Goal: Task Accomplishment & Management: Use online tool/utility

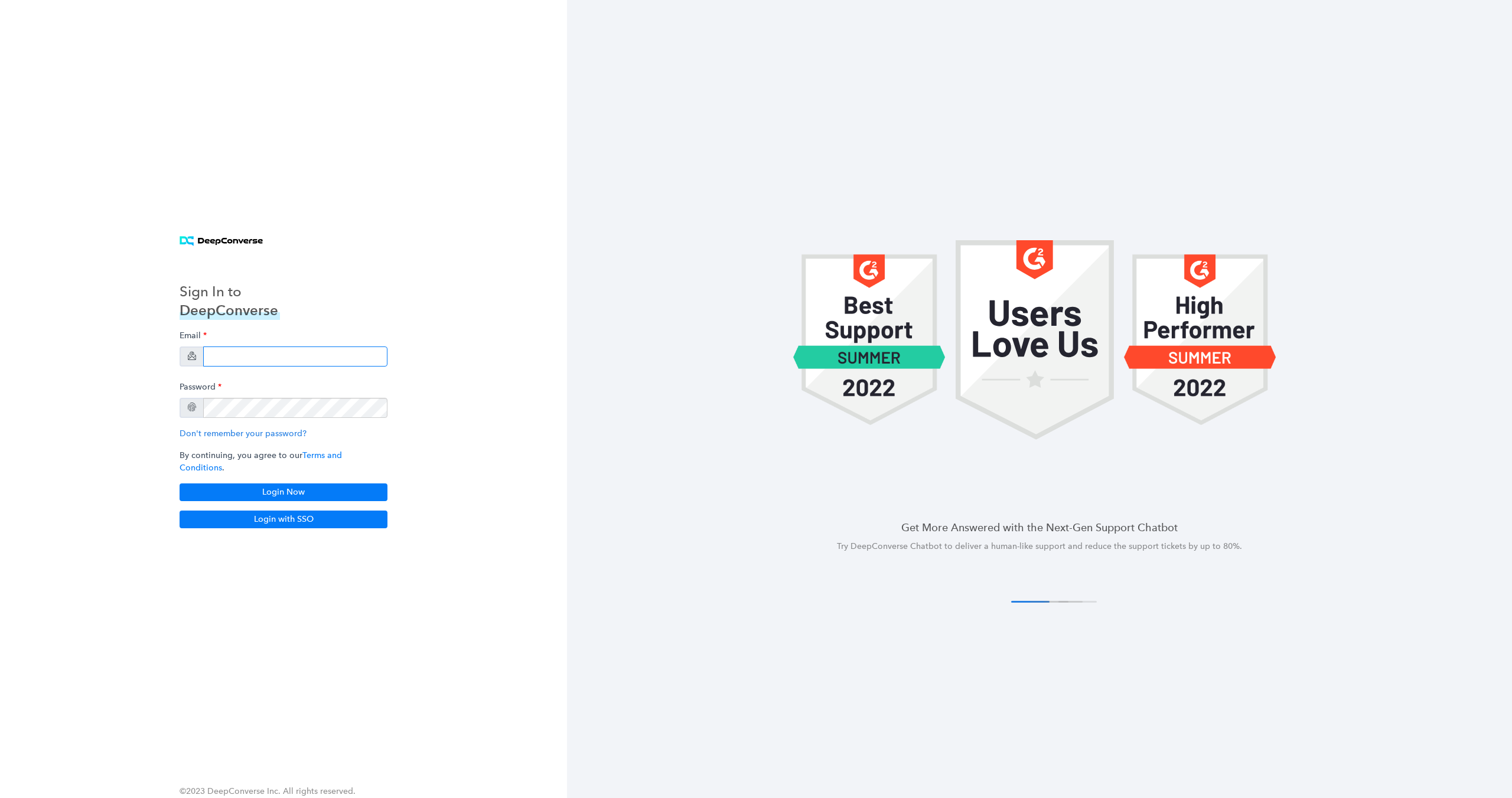
click at [296, 365] on input "email" at bounding box center [295, 356] width 184 height 20
type input "manish@deepconverse.com"
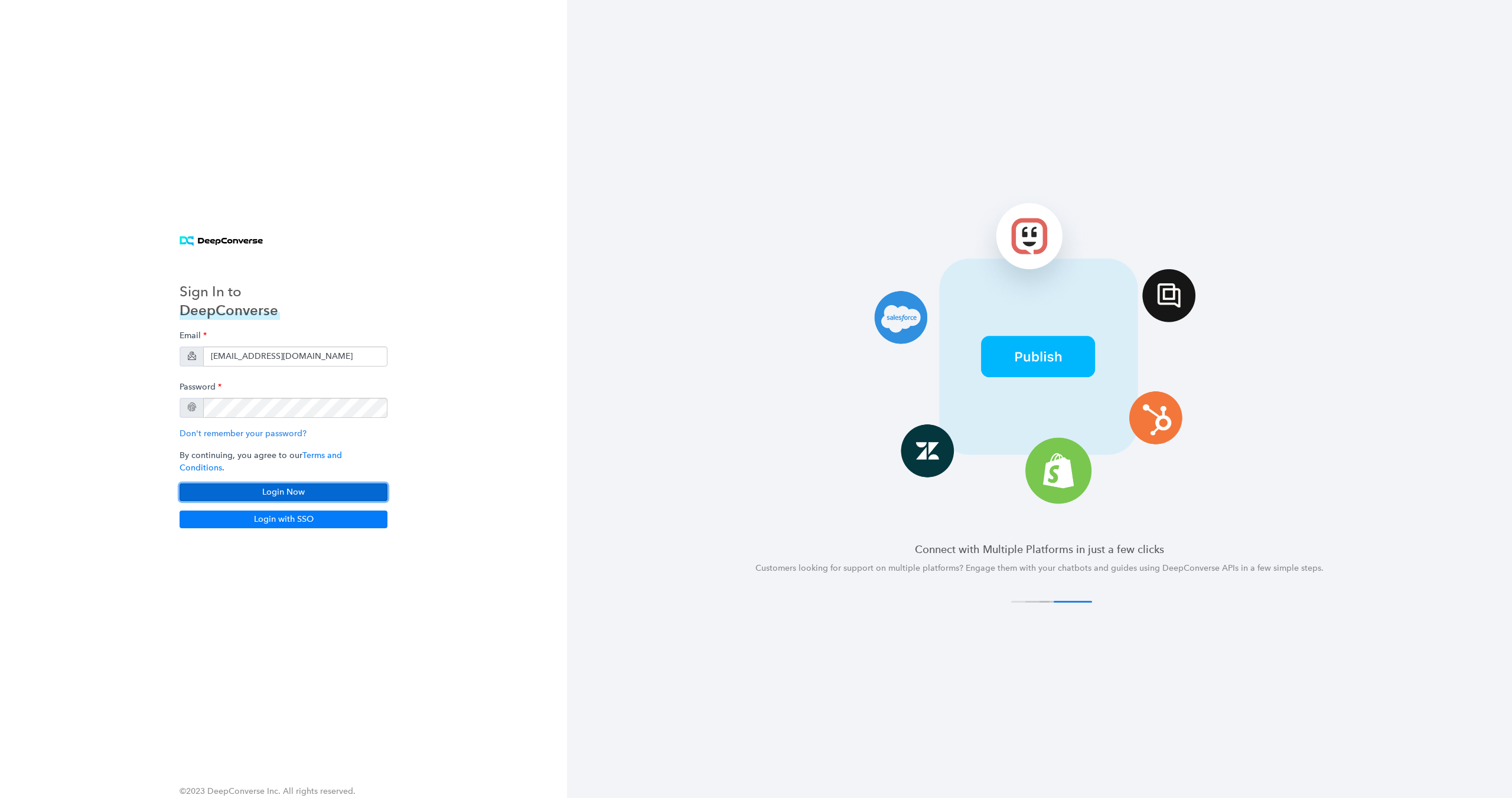
click at [306, 486] on button "Login Now" at bounding box center [283, 492] width 208 height 18
